Goal: Task Accomplishment & Management: Use online tool/utility

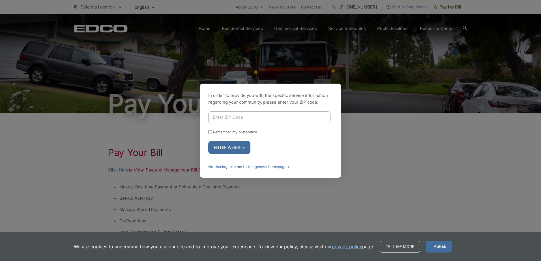
click at [242, 150] on button "Enter Website" at bounding box center [229, 147] width 42 height 13
click at [256, 166] on link "No thanks, take me to the general homepage >" at bounding box center [248, 167] width 81 height 4
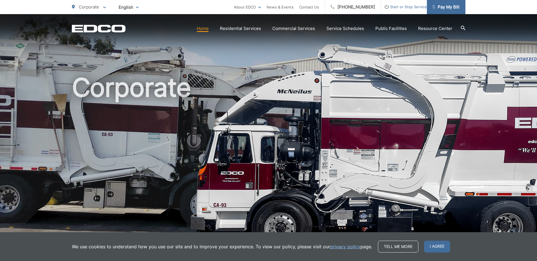
click at [452, 8] on span "Pay My Bill" at bounding box center [445, 7] width 27 height 7
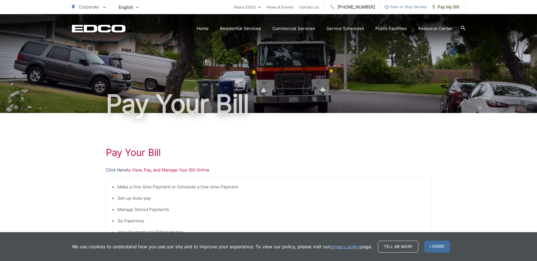
click at [123, 169] on link "Click Here" at bounding box center [116, 170] width 21 height 7
